Goal: Task Accomplishment & Management: Manage account settings

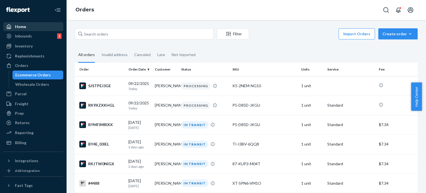
click at [27, 29] on div "Home" at bounding box center [33, 27] width 59 height 8
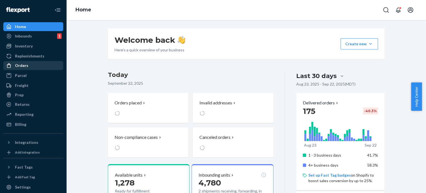
click at [36, 65] on div "Orders" at bounding box center [33, 66] width 59 height 8
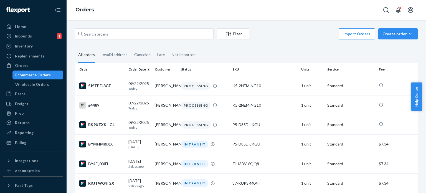
scroll to position [28, 0]
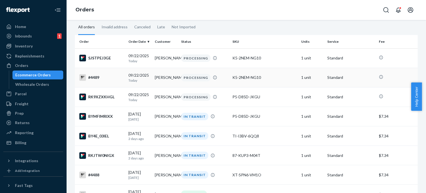
click at [95, 78] on div "#4489" at bounding box center [101, 77] width 45 height 7
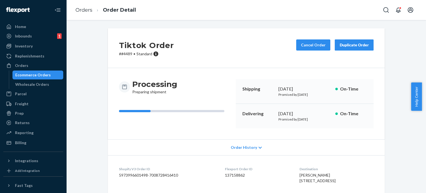
click at [36, 74] on div "Ecommerce Orders" at bounding box center [33, 75] width 36 height 6
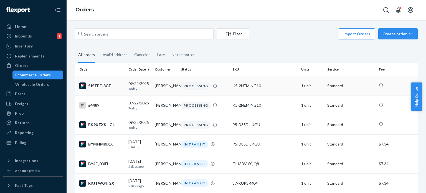
click at [101, 87] on div "SJSTPEJ3GE" at bounding box center [101, 85] width 45 height 7
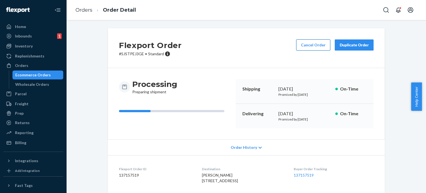
click at [307, 45] on button "Cancel Order" at bounding box center [313, 44] width 34 height 11
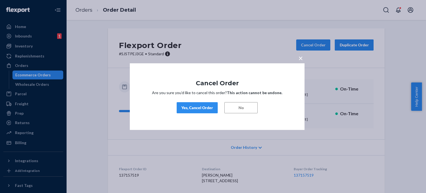
click at [196, 108] on div "Yes, Cancel Order" at bounding box center [197, 108] width 32 height 6
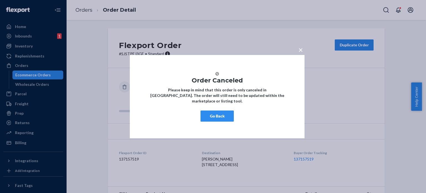
click at [215, 118] on button "Go Back" at bounding box center [217, 115] width 33 height 11
